Goal: Task Accomplishment & Management: Complete application form

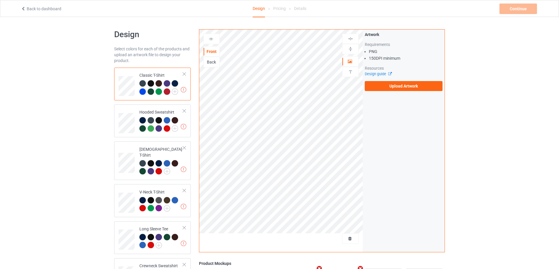
scroll to position [132, 0]
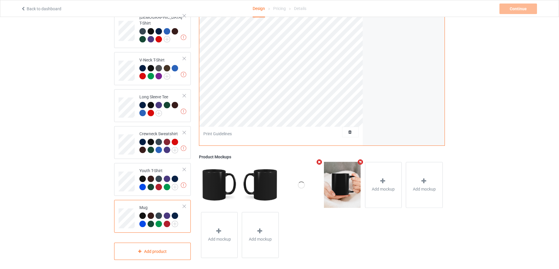
scroll to position [15, 0]
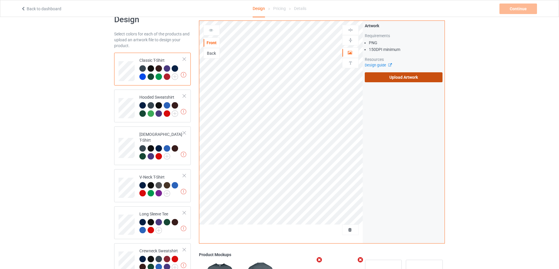
click at [395, 77] on label "Upload Artwork" at bounding box center [403, 77] width 78 height 10
click at [0, 0] on input "Upload Artwork" at bounding box center [0, 0] width 0 height 0
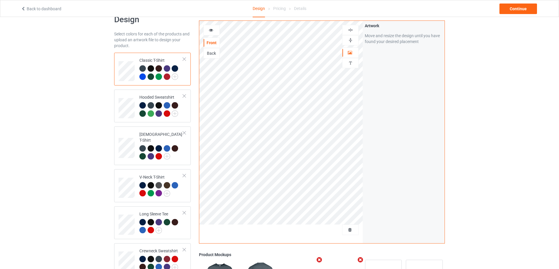
scroll to position [132, 0]
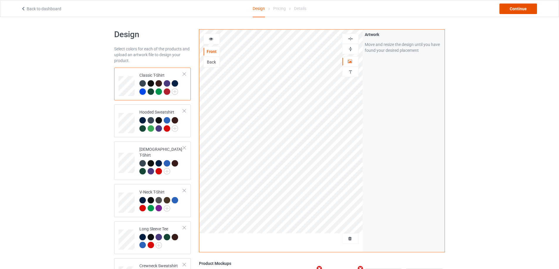
click at [516, 7] on div "Continue" at bounding box center [518, 9] width 38 height 11
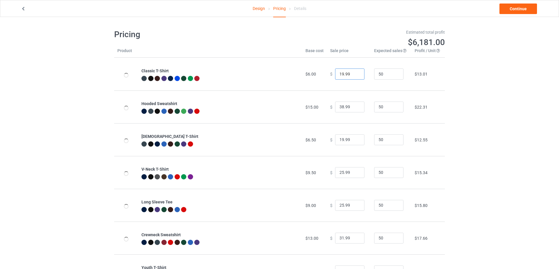
click at [338, 74] on input "19.99" at bounding box center [349, 74] width 29 height 11
type input "17.99"
click at [338, 141] on input "19.99" at bounding box center [349, 140] width 29 height 11
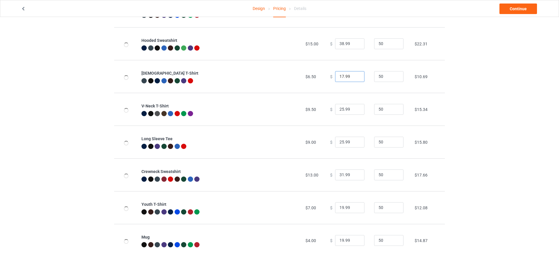
type input "17.99"
drag, startPoint x: 341, startPoint y: 241, endPoint x: 337, endPoint y: 241, distance: 3.5
click at [337, 241] on input "19.99" at bounding box center [349, 240] width 29 height 11
type input "16.99"
click at [518, 195] on div "Design Pricing Details Continue Pricing Estimated total profit $5,855.50 Produc…" at bounding box center [279, 112] width 559 height 316
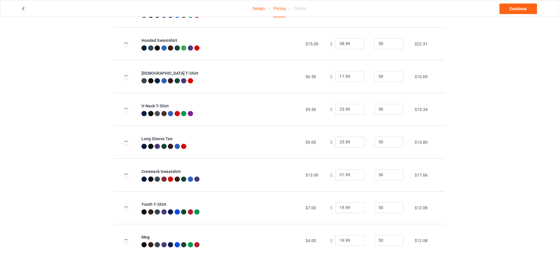
scroll to position [0, 0]
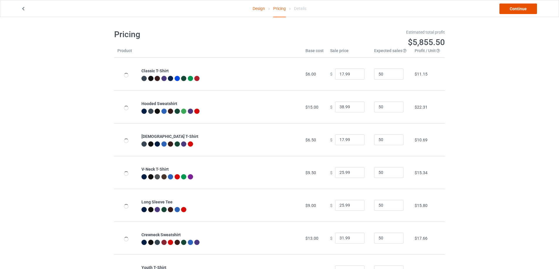
click at [519, 7] on link "Continue" at bounding box center [518, 9] width 38 height 11
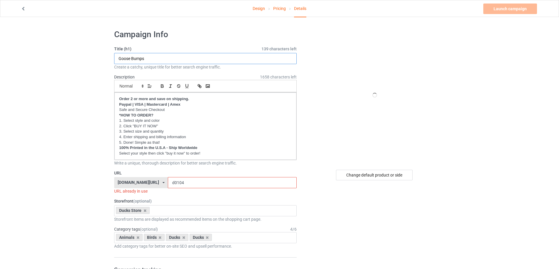
drag, startPoint x: 155, startPoint y: 57, endPoint x: 110, endPoint y: 60, distance: 44.4
paste input "Happy Hallothanksmas Duck"
type input "Happy Hallothanksmas Duck"
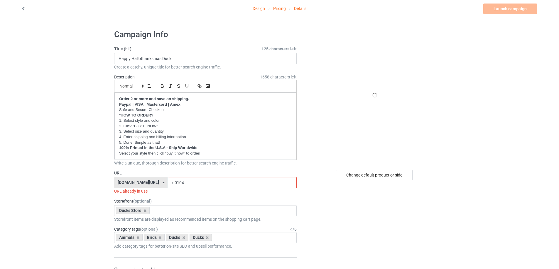
click at [183, 182] on input "d0104" at bounding box center [232, 182] width 128 height 11
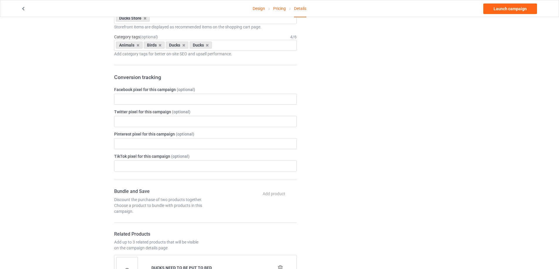
scroll to position [11, 0]
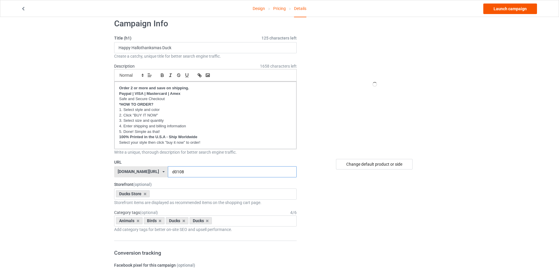
type input "d0108"
click at [512, 10] on link "Launch campaign" at bounding box center [510, 9] width 54 height 11
